Goal: Task Accomplishment & Management: Manage account settings

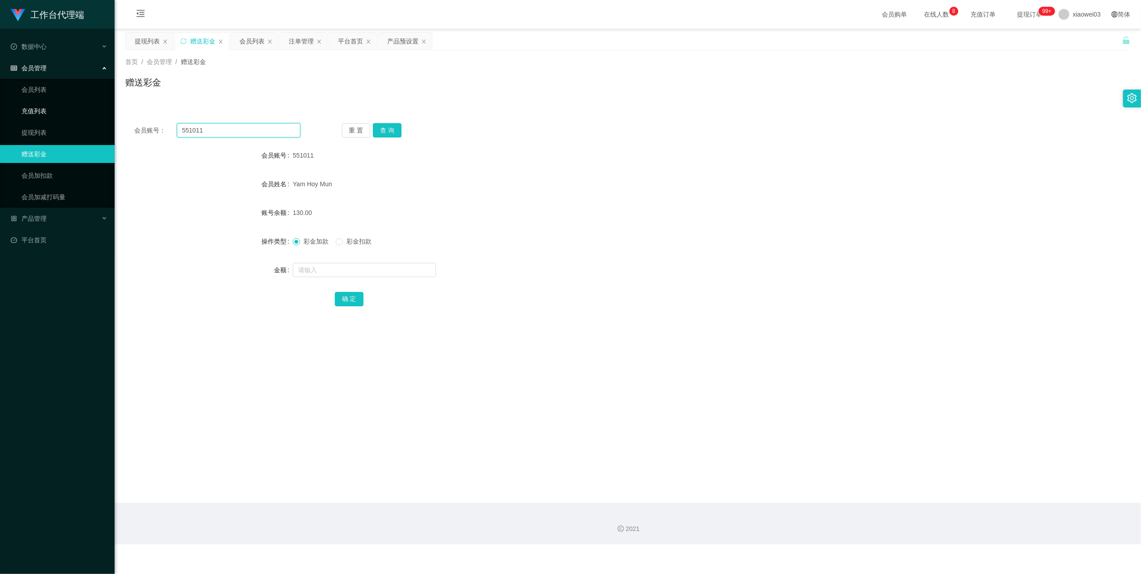
drag, startPoint x: 231, startPoint y: 131, endPoint x: 20, endPoint y: 113, distance: 211.5
click at [20, 113] on section "工作台代理端 数据中心 员工统计 团队统计 会员管理 会员列表 充值列表 提现列表 赠送彩金 会员加扣款 会员加减打码量 产品管理 开奖记录 注单管理 产品列…" at bounding box center [570, 272] width 1141 height 544
paste input "KEAHTR89"
type input "KEAHTR89"
click at [403, 138] on div "会员账号： KEAHTR89 重 置 查 询 会员账号 551011 会员姓名 [PERSON_NAME] Mun 账号余额 130.00 操作类型 彩金加款…" at bounding box center [627, 220] width 1005 height 213
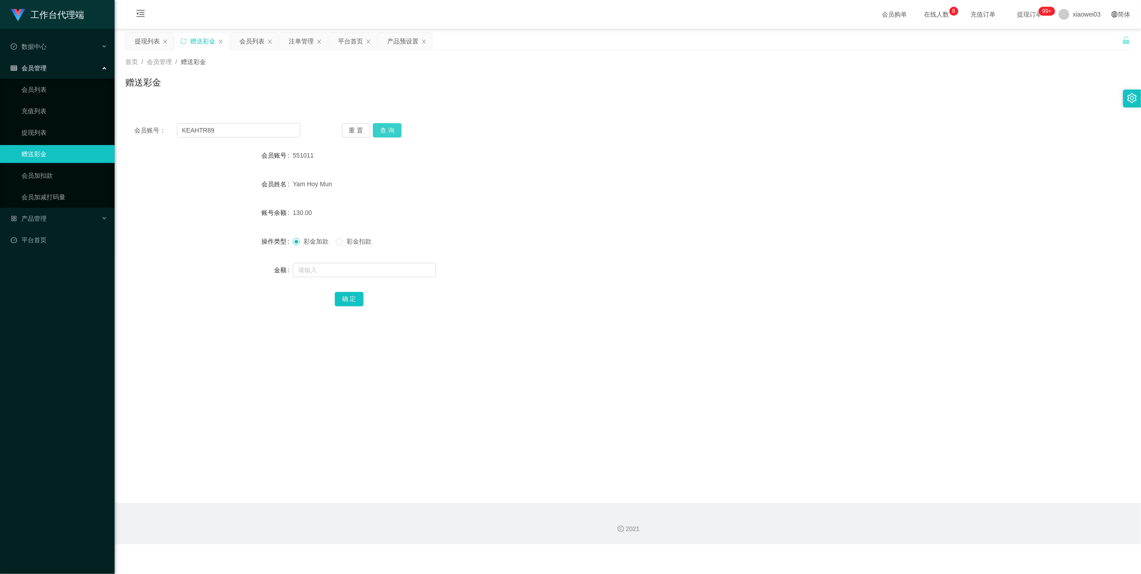
click at [395, 136] on button "查 询" at bounding box center [387, 130] width 29 height 14
click at [346, 270] on input "text" at bounding box center [364, 270] width 143 height 14
click at [391, 128] on button "查 询" at bounding box center [387, 130] width 29 height 14
click at [391, 128] on div "重 置 查 询" at bounding box center [425, 130] width 166 height 14
click at [364, 243] on span "彩金扣款" at bounding box center [359, 241] width 32 height 7
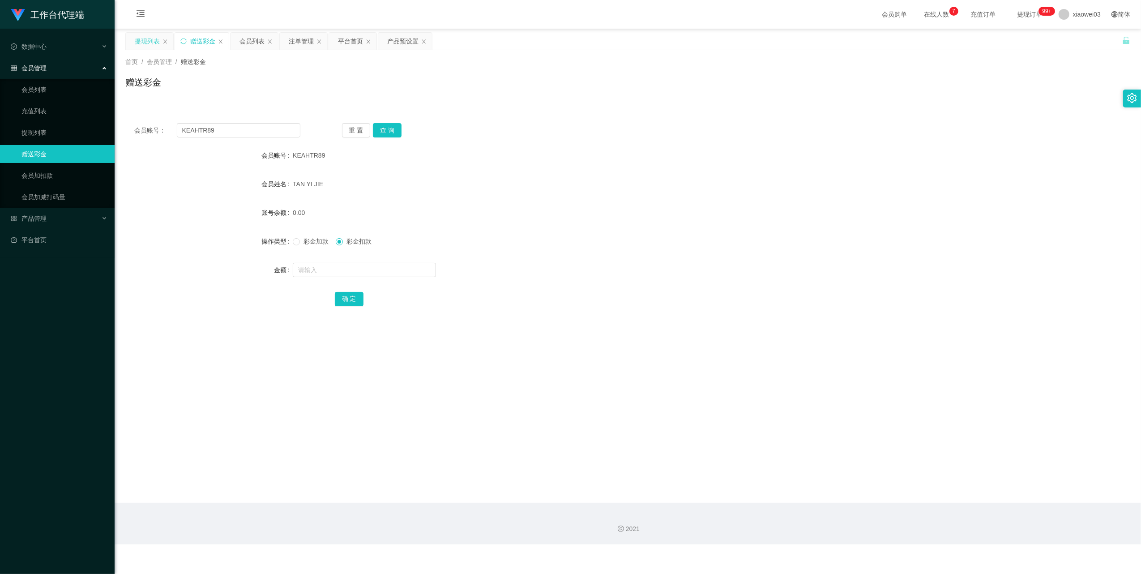
click at [147, 43] on div "提现列表" at bounding box center [147, 41] width 25 height 17
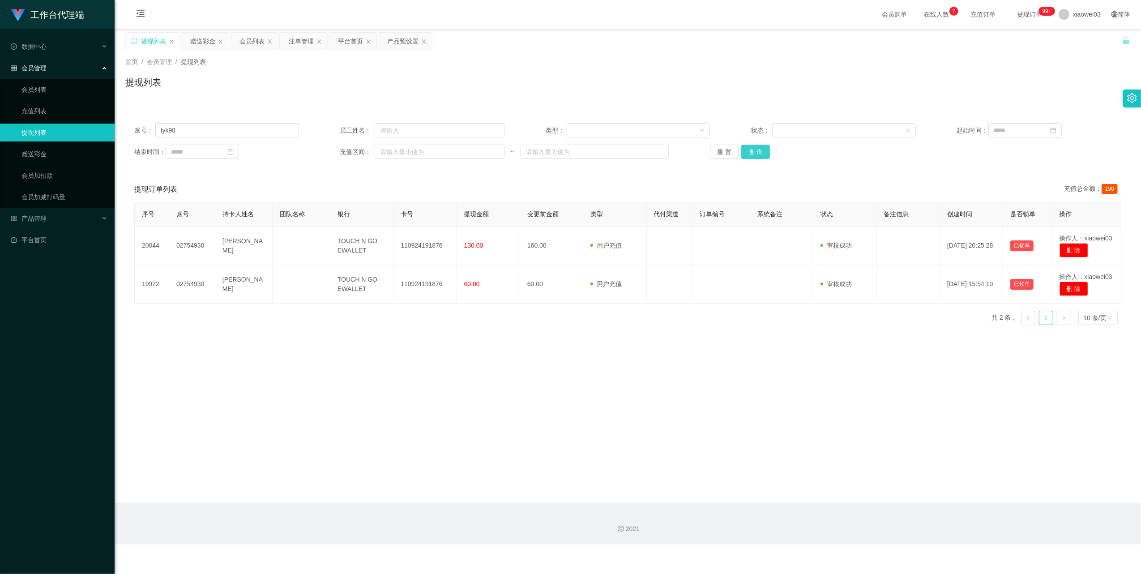
click at [745, 153] on button "查 询" at bounding box center [755, 152] width 29 height 14
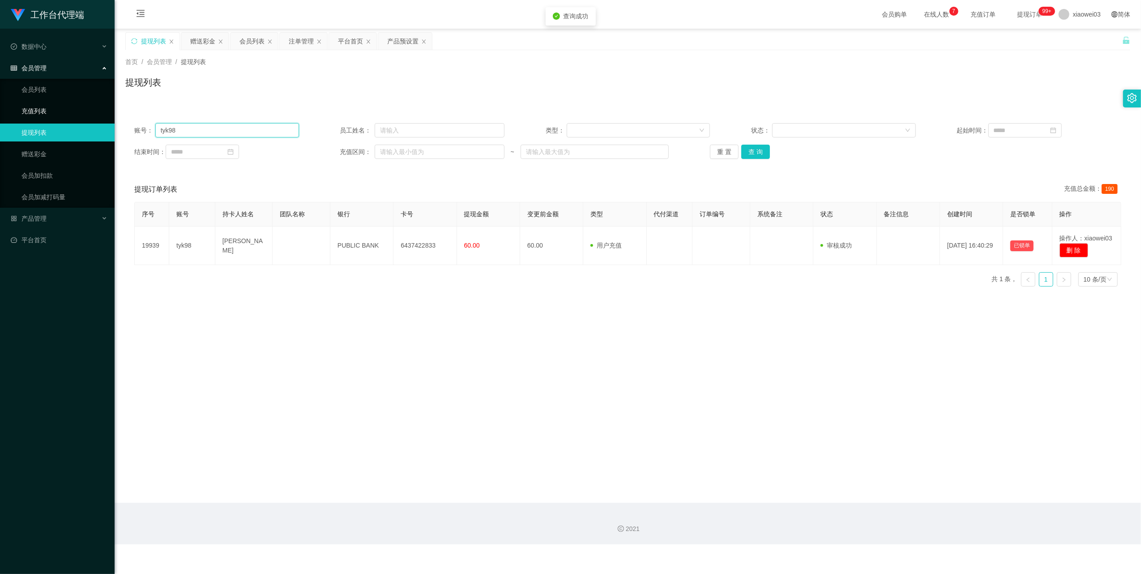
drag, startPoint x: 88, startPoint y: 121, endPoint x: 196, endPoint y: 102, distance: 109.0
click at [0, 115] on html "工作台代理端 数据中心 员工统计 团队统计 会员管理 会员列表 充值列表 提现列表 赠送彩金 会员加扣款 会员加减打码量 产品管理 开奖记录 注单管理 产品列…" at bounding box center [570, 287] width 1141 height 574
click at [761, 153] on button "查 询" at bounding box center [755, 152] width 29 height 14
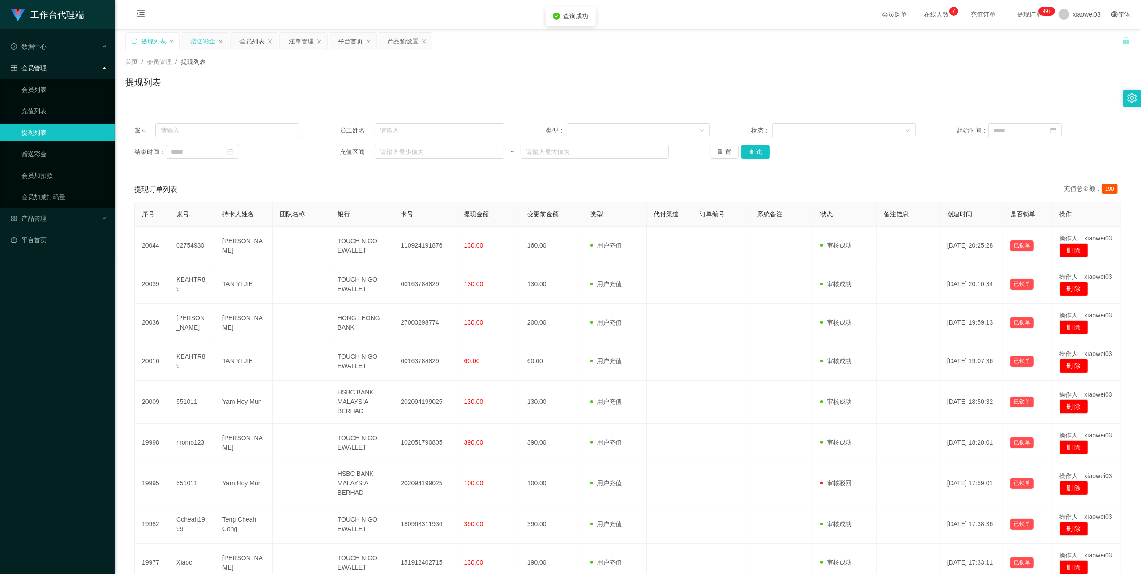
click at [192, 42] on div "赠送彩金" at bounding box center [202, 41] width 25 height 17
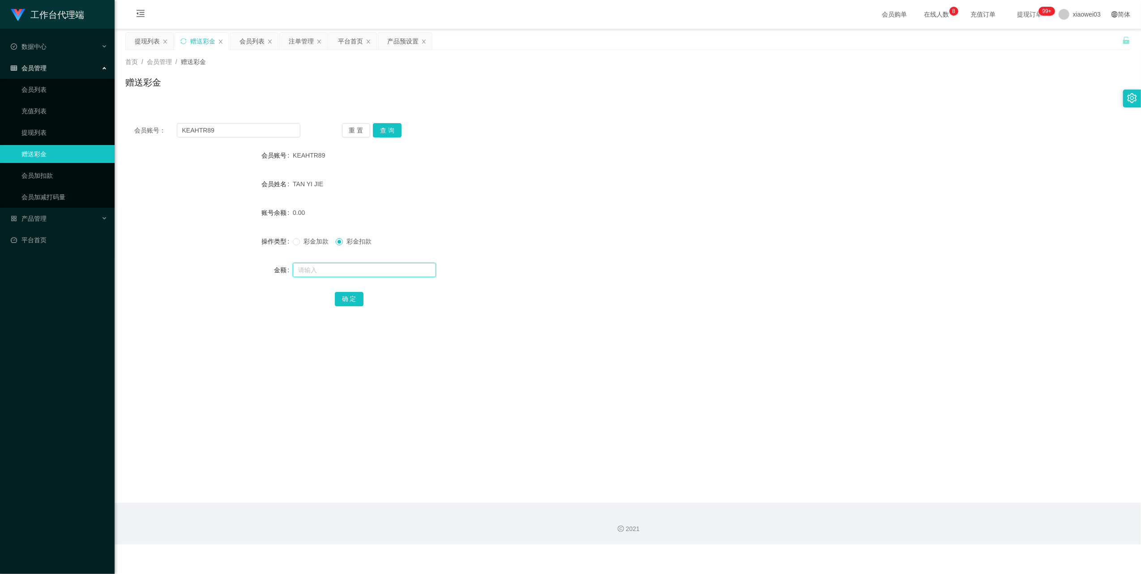
drag, startPoint x: 316, startPoint y: 274, endPoint x: 322, endPoint y: 274, distance: 6.3
click at [316, 274] on input "text" at bounding box center [364, 270] width 143 height 14
paste input "KEAHTR89"
type input "KEAHTR89"
drag, startPoint x: 340, startPoint y: 271, endPoint x: 162, endPoint y: 233, distance: 182.5
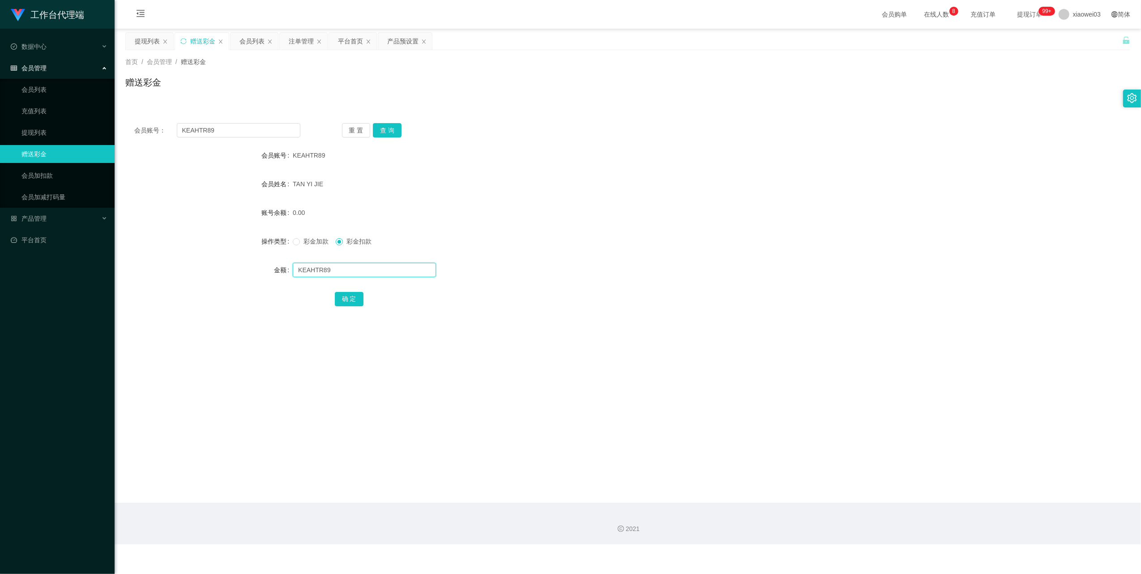
click at [162, 233] on form "会员账号 KEAHTR89 会员姓名 [PERSON_NAME] 账号余额 0.00 操作类型 彩金加款 彩金扣款 金额 KEAHTR89 确 定" at bounding box center [627, 226] width 1005 height 161
click at [400, 131] on button "查 询" at bounding box center [387, 130] width 29 height 14
